Goal: Information Seeking & Learning: Understand process/instructions

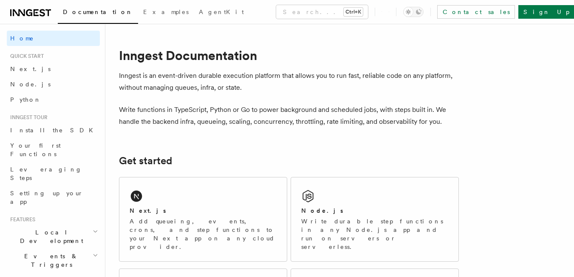
click at [187, 211] on div "Next.js" at bounding box center [203, 210] width 147 height 9
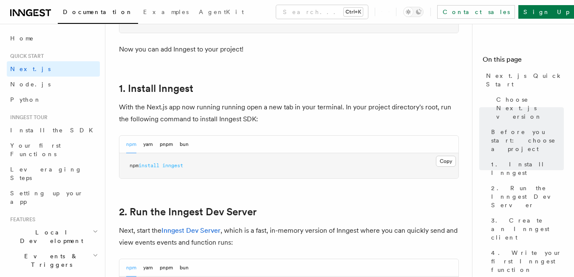
scroll to position [383, 0]
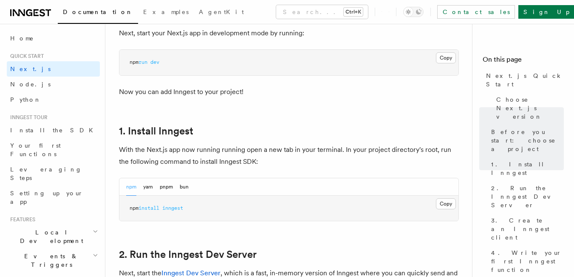
click at [446, 51] on pre "npm run dev" at bounding box center [288, 63] width 339 height 26
click at [449, 59] on button "Copy Copied" at bounding box center [446, 57] width 20 height 11
click at [447, 207] on button "Copy Copied" at bounding box center [446, 203] width 20 height 11
click at [128, 146] on p "With the Next.js app now running running open a new tab in your terminal. In yo…" at bounding box center [289, 156] width 340 height 24
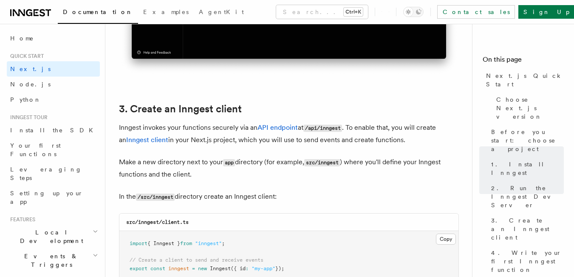
scroll to position [1020, 0]
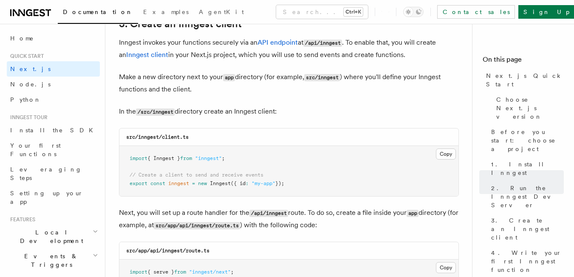
click at [324, 77] on code "src/inngest" at bounding box center [322, 77] width 36 height 7
copy code "inngest"
click at [439, 153] on button "Copy Copied" at bounding box center [446, 153] width 20 height 11
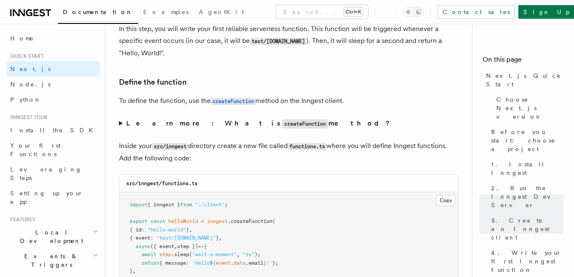
scroll to position [1530, 0]
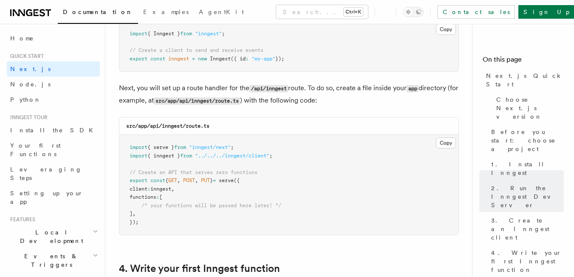
scroll to position [1105, 0]
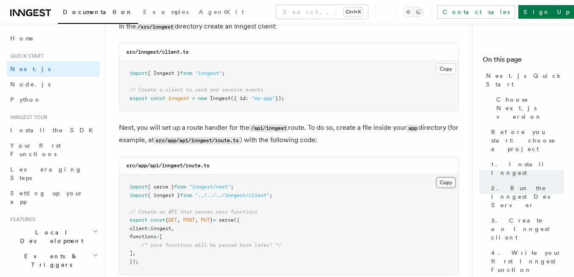
click at [440, 180] on button "Copy Copied" at bounding box center [446, 182] width 20 height 11
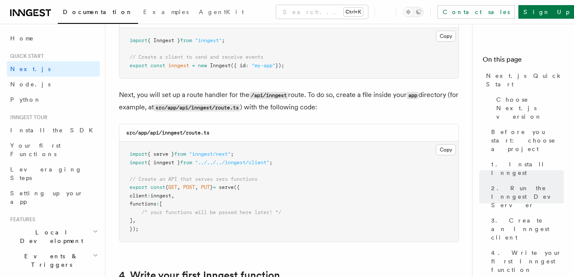
scroll to position [1148, 0]
